Goal: Information Seeking & Learning: Check status

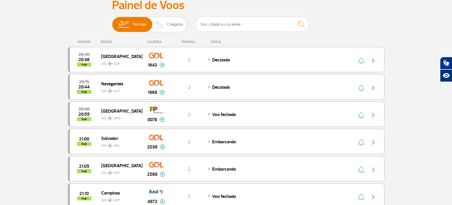
scroll to position [41, 0]
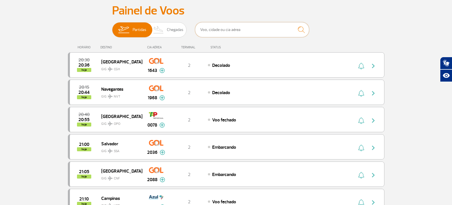
click at [214, 30] on input "text" at bounding box center [252, 29] width 114 height 15
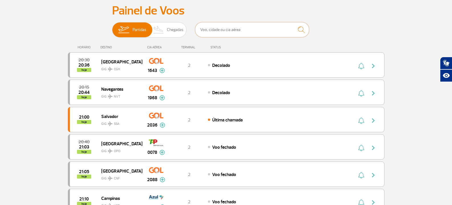
click at [222, 28] on input "text" at bounding box center [252, 29] width 114 height 15
click at [223, 28] on input "text" at bounding box center [252, 29] width 114 height 15
click at [234, 30] on input "text" at bounding box center [252, 29] width 114 height 15
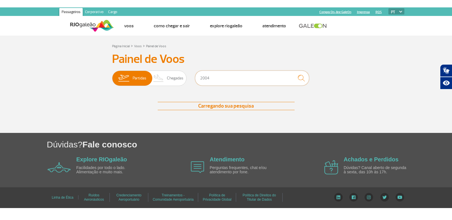
scroll to position [0, 0]
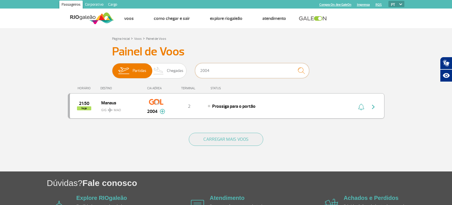
type input "2004"
click at [373, 109] on img "button" at bounding box center [372, 107] width 7 height 7
click at [373, 106] on img "button" at bounding box center [372, 107] width 7 height 7
click at [373, 105] on img "button" at bounding box center [372, 107] width 7 height 7
click at [311, 106] on div "Prossiga para o portão" at bounding box center [271, 106] width 126 height 6
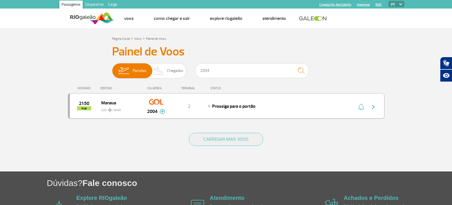
click at [375, 104] on img "button" at bounding box center [372, 107] width 7 height 7
click at [105, 109] on span "GIG MAO" at bounding box center [119, 109] width 36 height 8
click at [85, 107] on span "hoje" at bounding box center [84, 109] width 14 height 4
click at [101, 156] on div "CARREGAR MAIS VOOS" at bounding box center [226, 149] width 316 height 46
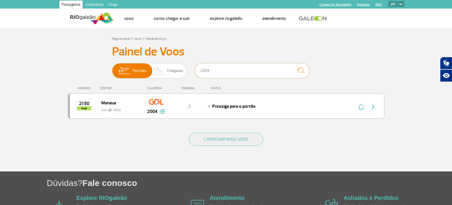
drag, startPoint x: 223, startPoint y: 72, endPoint x: 195, endPoint y: 70, distance: 28.6
click at [196, 72] on input "2004" at bounding box center [252, 70] width 114 height 15
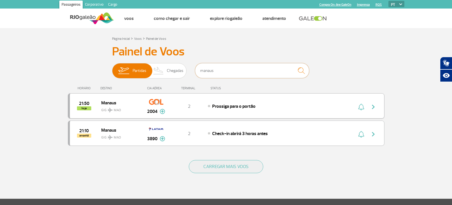
type input "manaus"
click at [308, 112] on div "21:50 hoje Manaus GIG MAO 2004 2 Prossiga para o portão Parcerias: Air France 1…" at bounding box center [226, 105] width 316 height 25
click at [375, 108] on img "button" at bounding box center [372, 107] width 7 height 7
click at [373, 106] on img "button" at bounding box center [372, 107] width 7 height 7
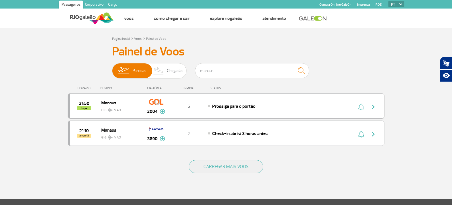
click at [373, 106] on img "button" at bounding box center [372, 107] width 7 height 7
click at [376, 105] on img "button" at bounding box center [372, 107] width 7 height 7
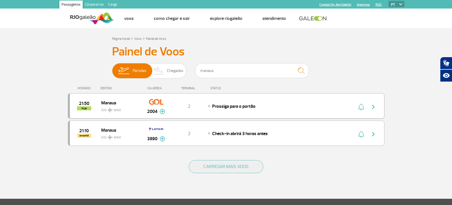
click at [376, 105] on img "button" at bounding box center [372, 107] width 7 height 7
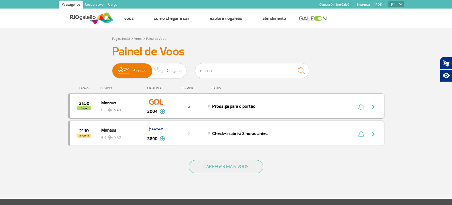
click at [278, 111] on div "21:50 hoje Manaus GIG MAO 2004 2 Prossiga para o portão Parcerias: Air France 1…" at bounding box center [226, 105] width 316 height 25
click at [281, 109] on div "21:50 hoje Manaus GIG MAO 2004 2 Prossiga para o portão Parcerias: Air France 1…" at bounding box center [226, 105] width 316 height 25
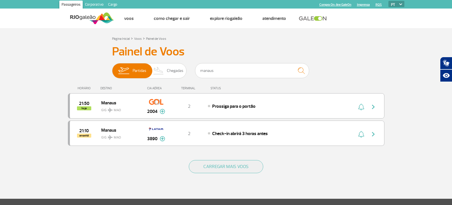
click at [411, 97] on section "Página Inicial > Voos > Painel de Voos Painel de Voos Partidas Chegadas manaus …" at bounding box center [226, 113] width 452 height 171
click at [300, 105] on div "Prossiga para o portão" at bounding box center [271, 106] width 126 height 6
click at [290, 101] on div "21:50 hoje Manaus GIG MAO 2004 2 Prossiga para o portão Parcerias: Air France 1…" at bounding box center [226, 105] width 316 height 25
click at [375, 106] on img "button" at bounding box center [372, 107] width 7 height 7
drag, startPoint x: 216, startPoint y: 73, endPoint x: 185, endPoint y: 73, distance: 31.3
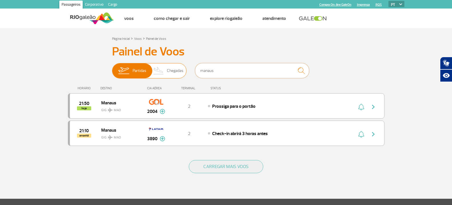
click at [185, 73] on div "Partidas Chegadas manaus" at bounding box center [226, 71] width 228 height 17
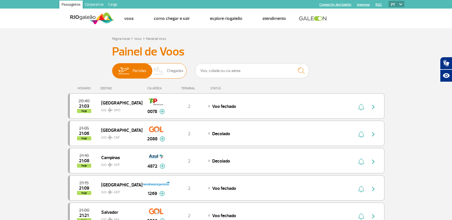
click at [171, 74] on span "Chegadas" at bounding box center [175, 71] width 17 height 15
click at [112, 68] on input "Partidas Chegadas" at bounding box center [112, 68] width 0 height 0
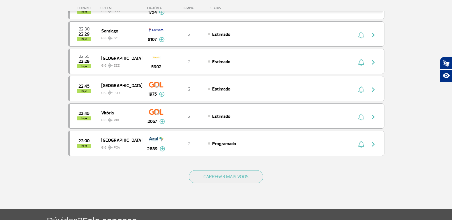
scroll to position [506, 0]
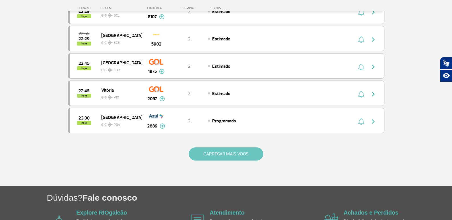
click at [207, 153] on button "CARREGAR MAIS VOOS" at bounding box center [226, 154] width 74 height 13
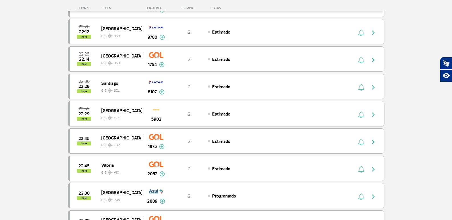
scroll to position [421, 0]
